Goal: Information Seeking & Learning: Learn about a topic

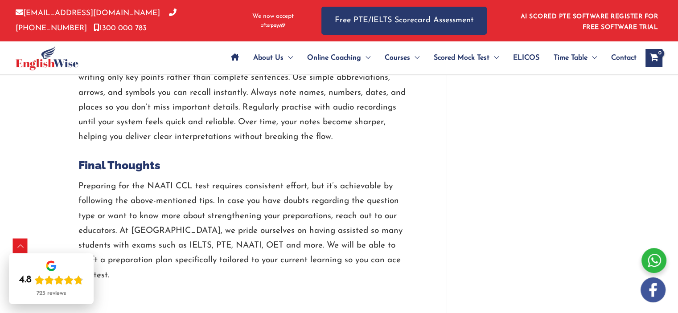
scroll to position [2184, 0]
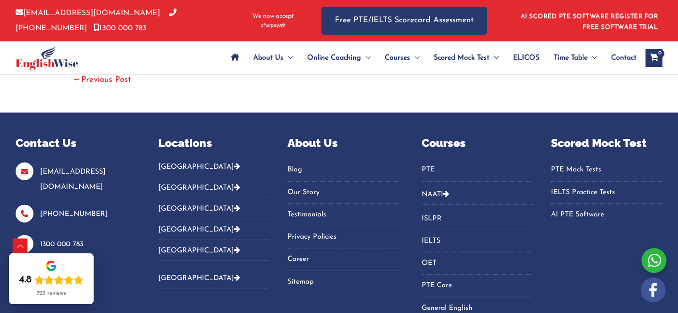
click at [161, 247] on link "[GEOGRAPHIC_DATA]" at bounding box center [199, 250] width 82 height 7
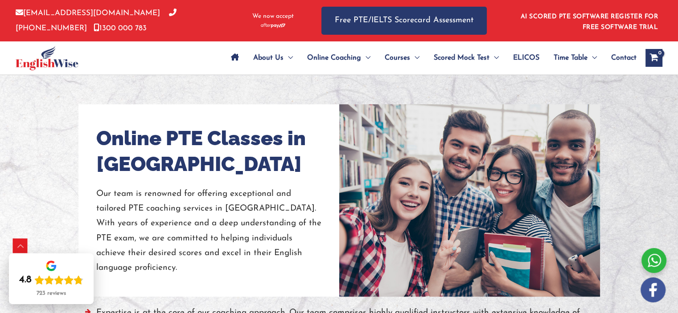
scroll to position [1101, 0]
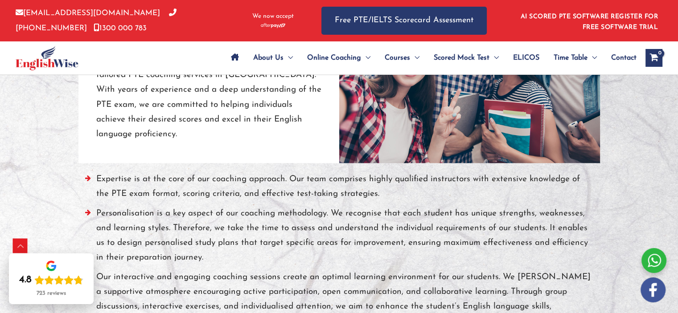
click at [646, 156] on div at bounding box center [339, 247] width 678 height 643
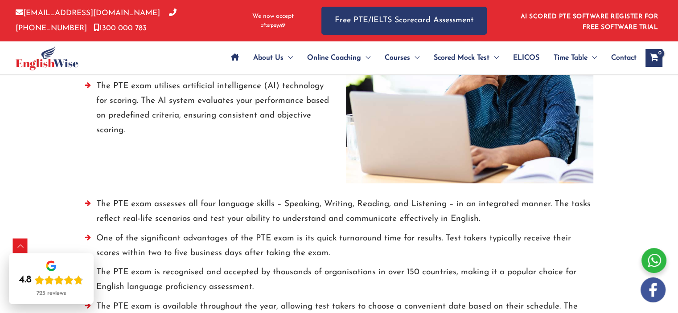
scroll to position [1814, 0]
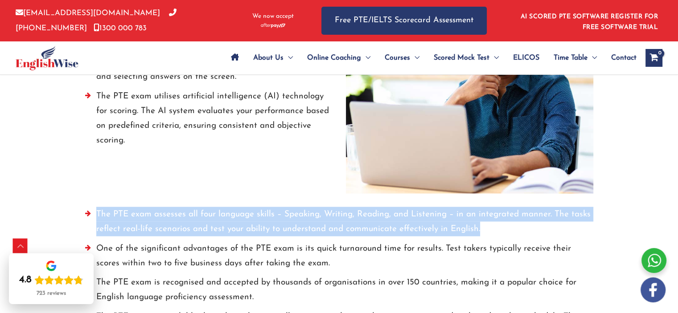
drag, startPoint x: 483, startPoint y: 215, endPoint x: 91, endPoint y: 195, distance: 391.9
click at [91, 207] on li "The PTE exam assesses all four language skills – Speaking, Writing, Reading, an…" at bounding box center [339, 224] width 508 height 34
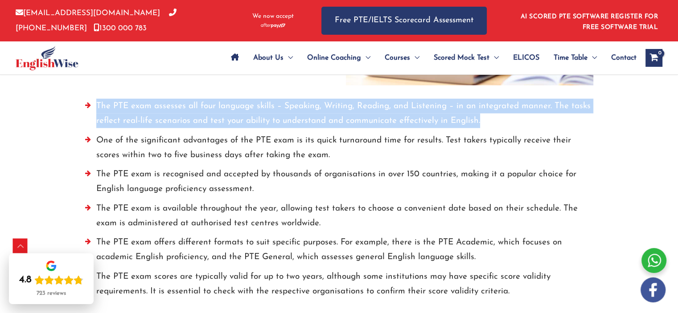
scroll to position [1948, 0]
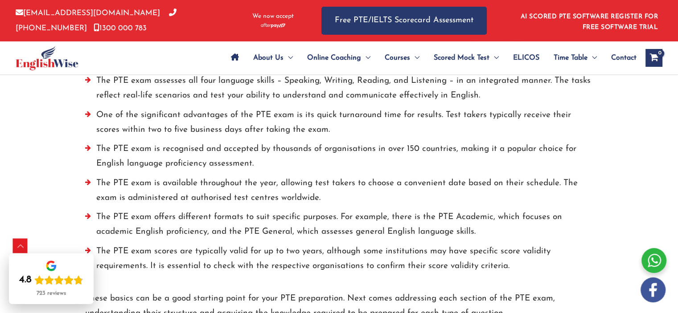
click at [394, 142] on li "The PTE exam is recognised and accepted by thousands of organisations in over 1…" at bounding box center [339, 159] width 508 height 34
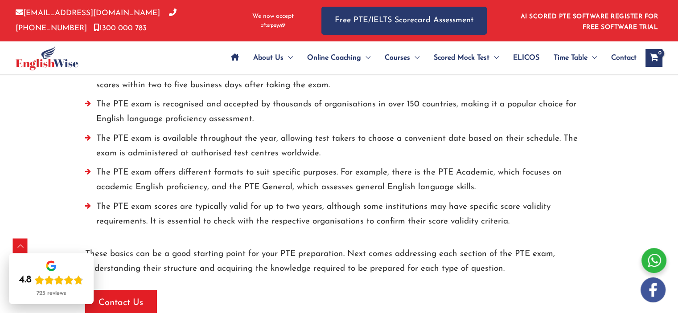
click at [481, 168] on li "The PTE exam offers different formats to suit specific purposes. For example, t…" at bounding box center [339, 182] width 508 height 34
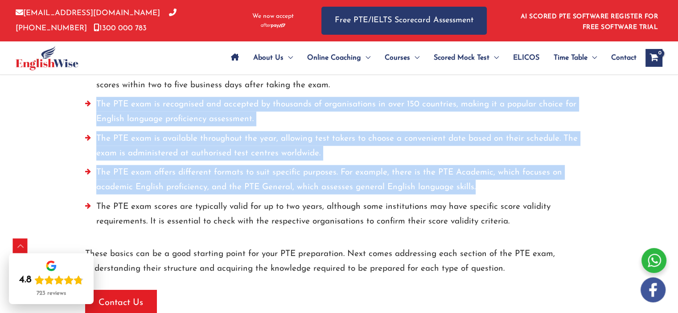
drag, startPoint x: 479, startPoint y: 173, endPoint x: 91, endPoint y: 90, distance: 396.9
click at [91, 90] on ul "The PTE exam assesses all four language skills – Speaking, Writing, Reading, an…" at bounding box center [339, 131] width 508 height 205
click at [433, 135] on li "The PTE exam is available throughout the year, allowing test takers to choose a…" at bounding box center [339, 149] width 508 height 34
click at [435, 135] on li "The PTE exam is available throughout the year, allowing test takers to choose a…" at bounding box center [339, 149] width 508 height 34
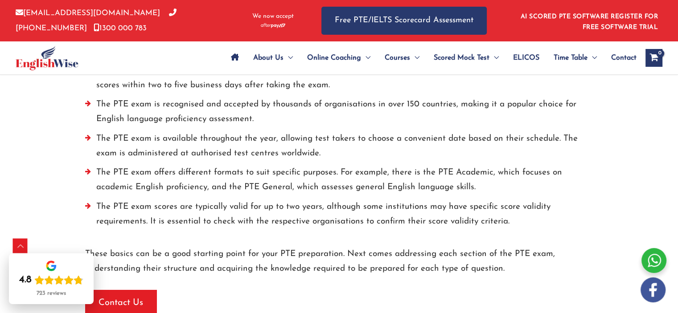
scroll to position [2266, 0]
